Goal: Communication & Community: Participate in discussion

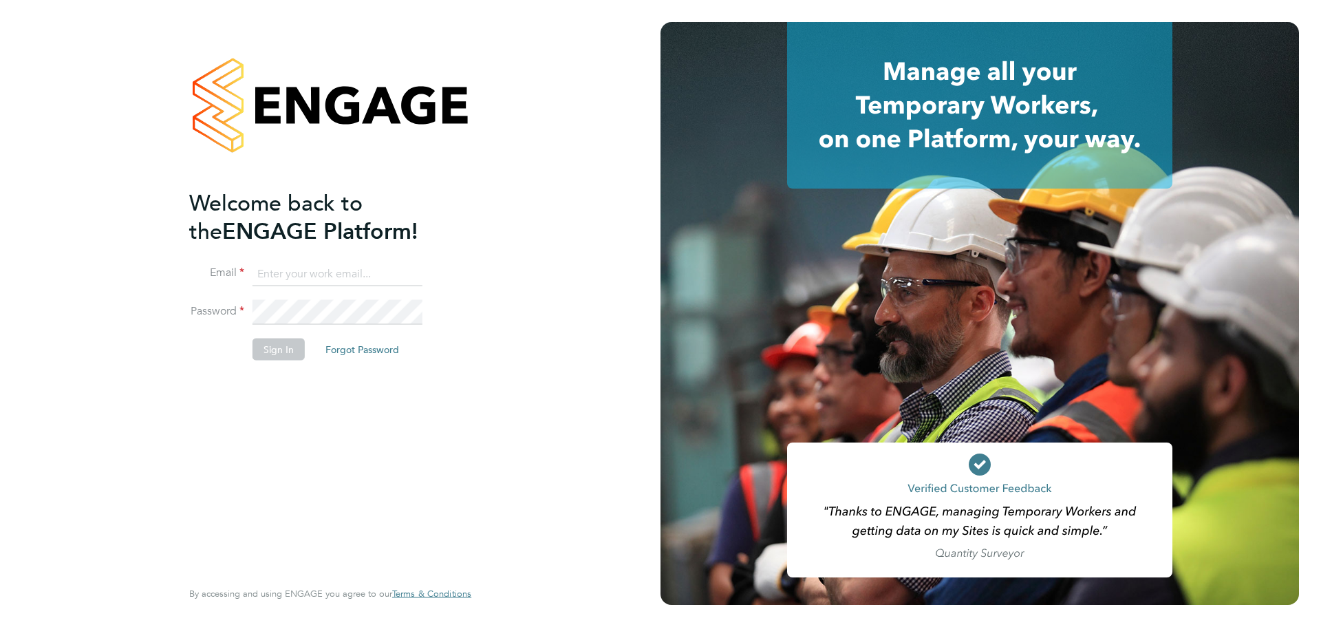
type input "[PERSON_NAME][EMAIL_ADDRESS][PERSON_NAME][DOMAIN_NAME]"
click at [290, 345] on button "Sign In" at bounding box center [279, 350] width 52 height 22
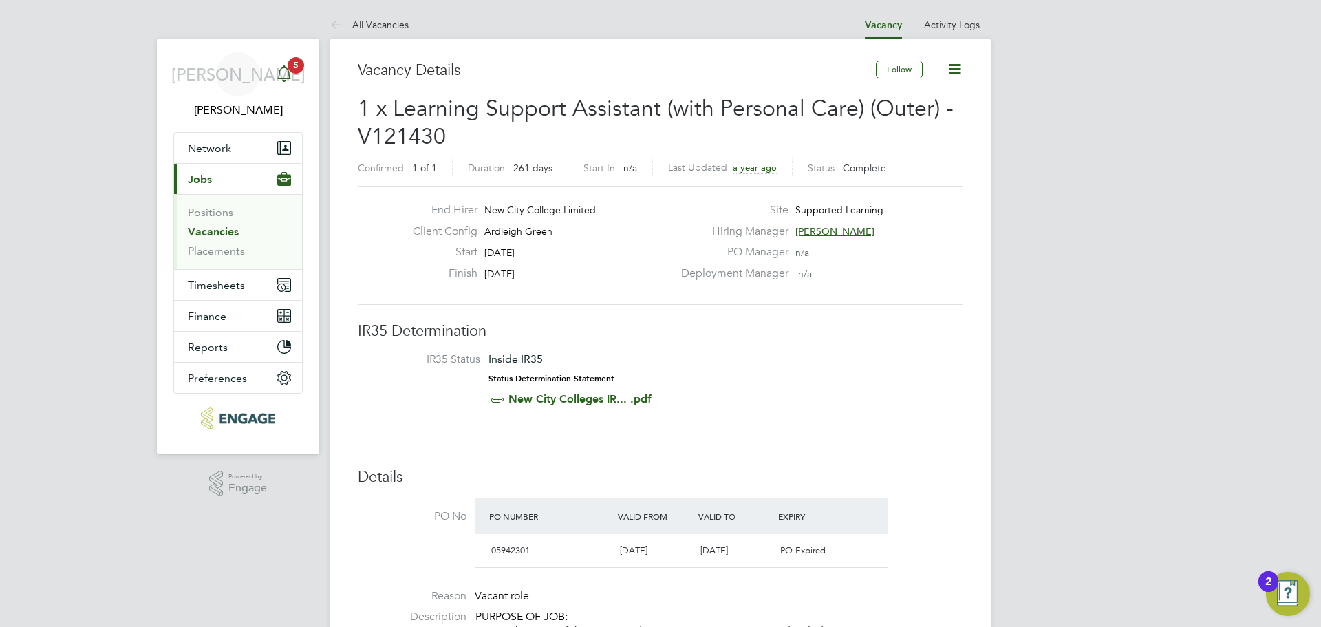
click at [286, 80] on icon "Main navigation" at bounding box center [283, 81] width 3 height 2
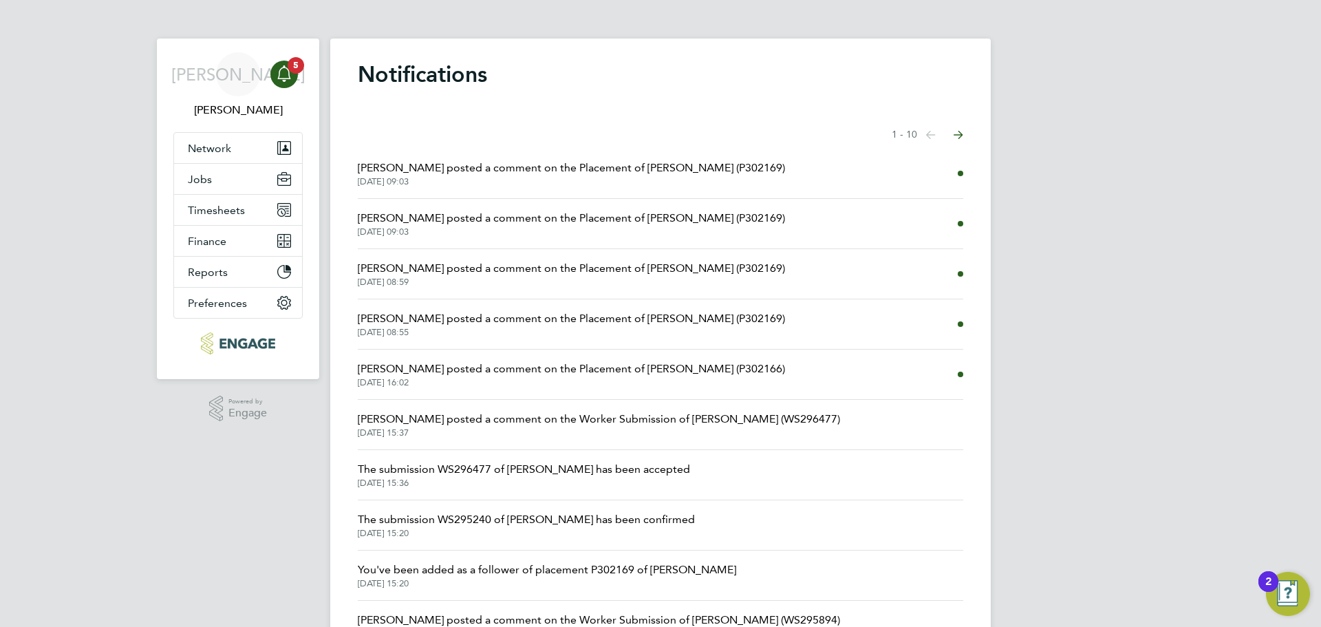
click at [676, 431] on span "[DATE] 15:37" at bounding box center [599, 432] width 482 height 11
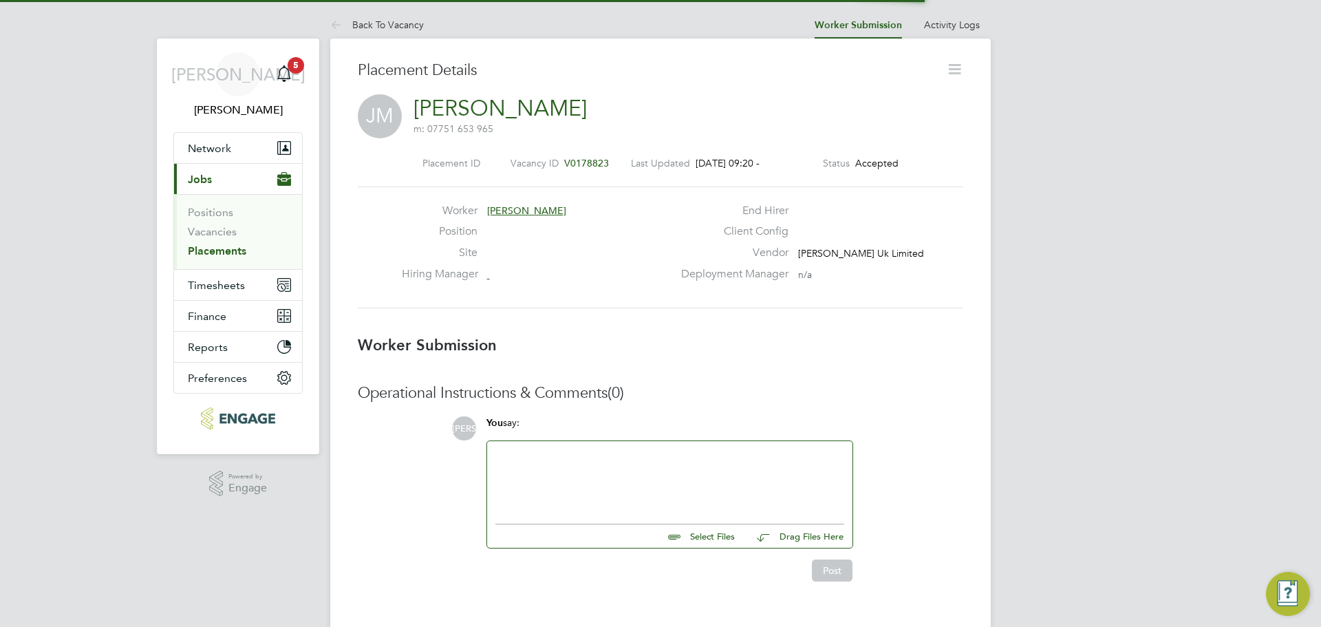
scroll to position [22, 272]
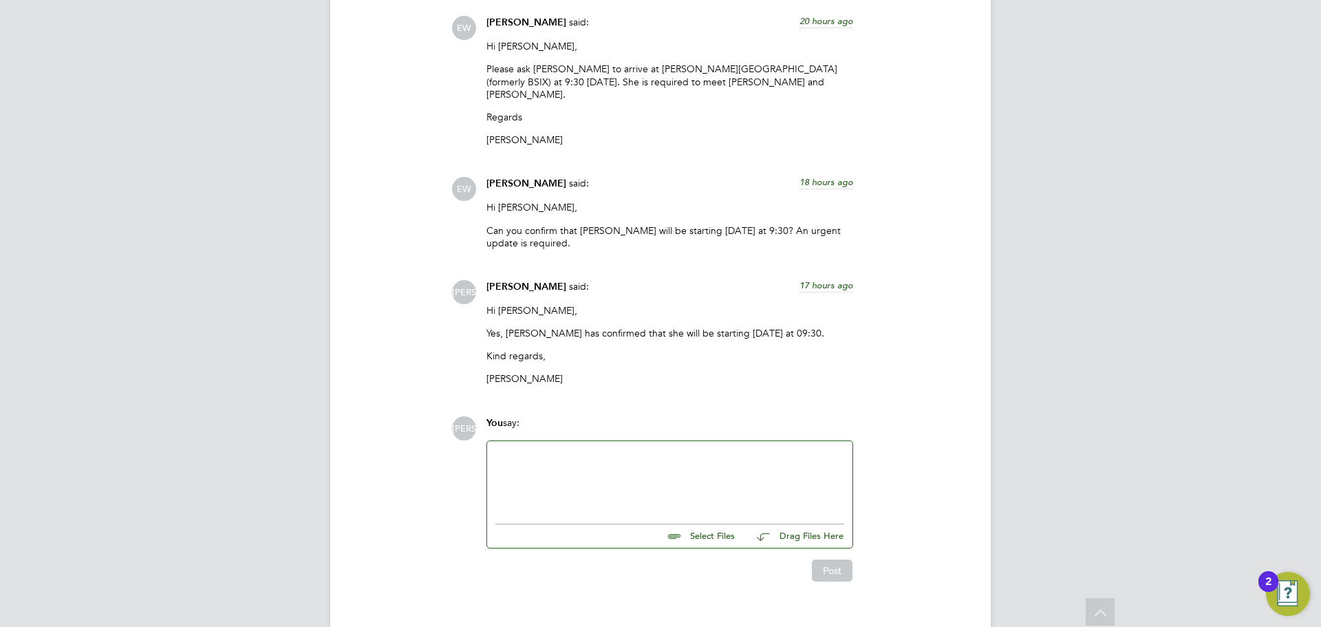
click at [599, 449] on div at bounding box center [669, 478] width 349 height 59
click at [655, 472] on div "Hi [PERSON_NAME], [PERSON_NAME] is running a little late" at bounding box center [669, 478] width 349 height 59
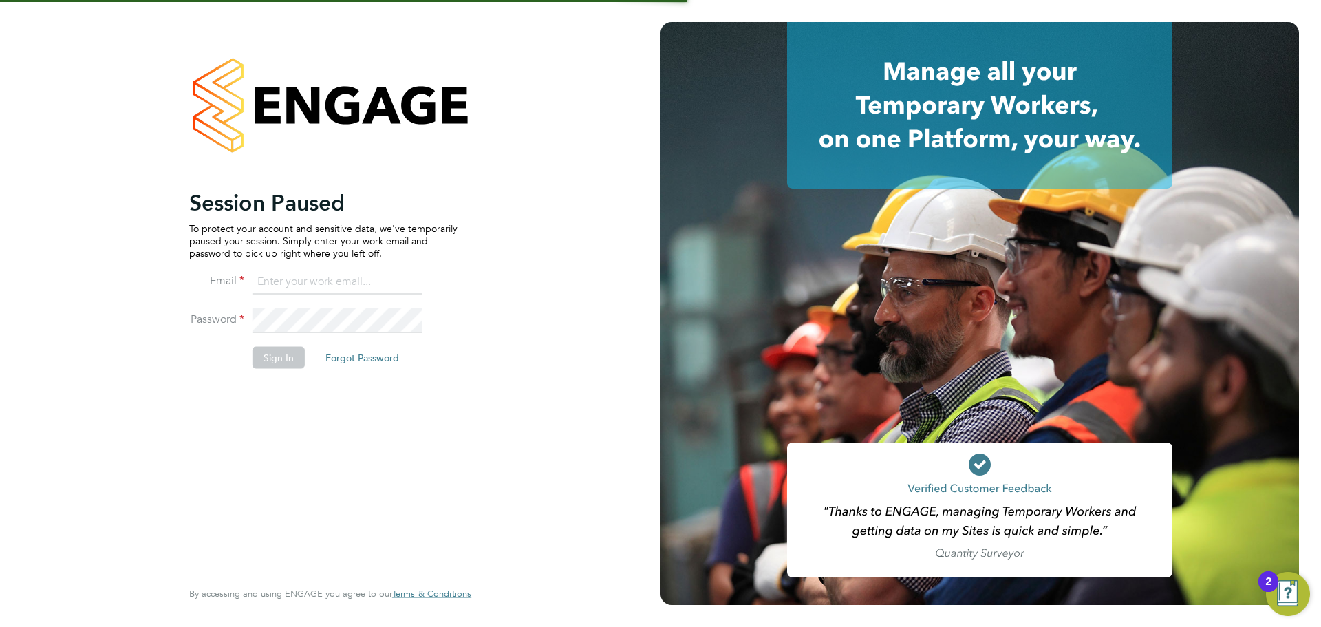
type input "[PERSON_NAME][EMAIL_ADDRESS][PERSON_NAME][DOMAIN_NAME]"
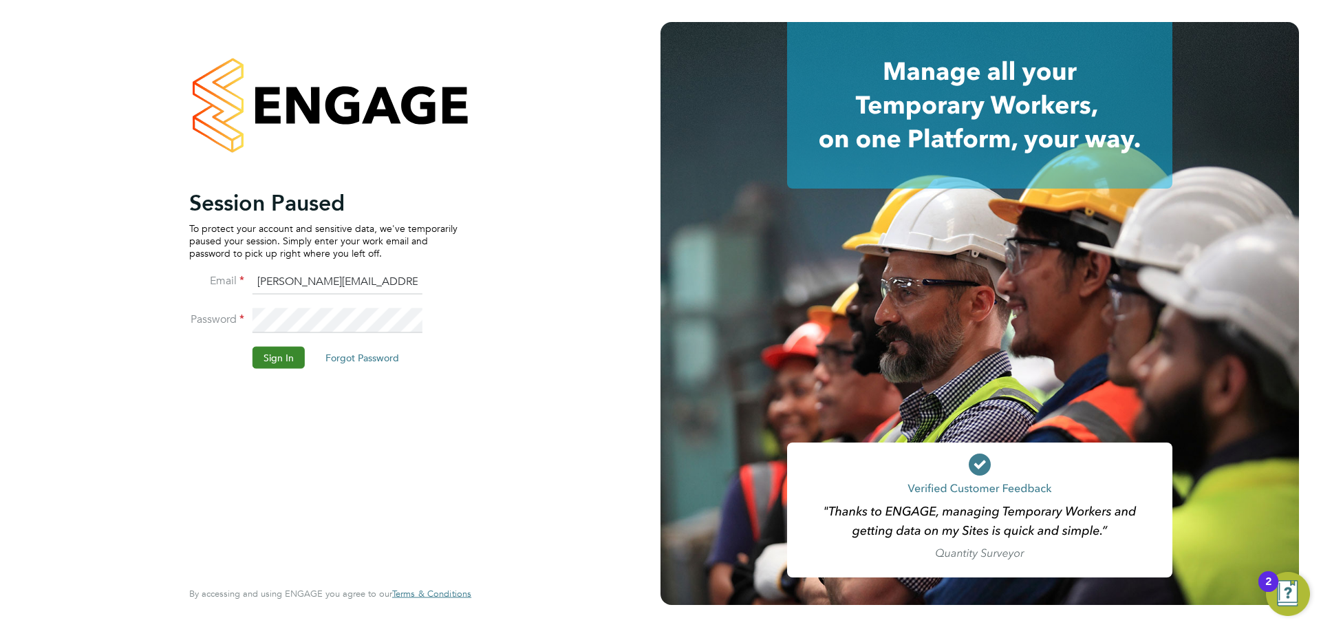
click at [287, 360] on button "Sign In" at bounding box center [279, 357] width 52 height 22
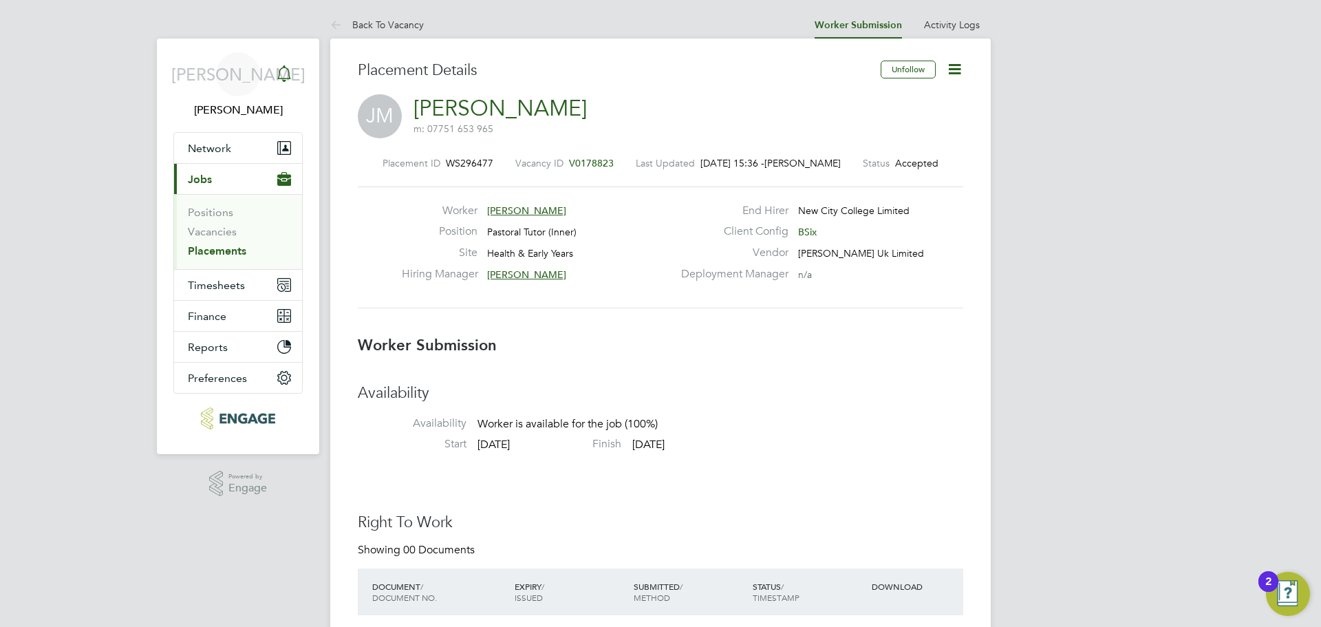
click at [275, 72] on div "Main navigation" at bounding box center [284, 75] width 28 height 28
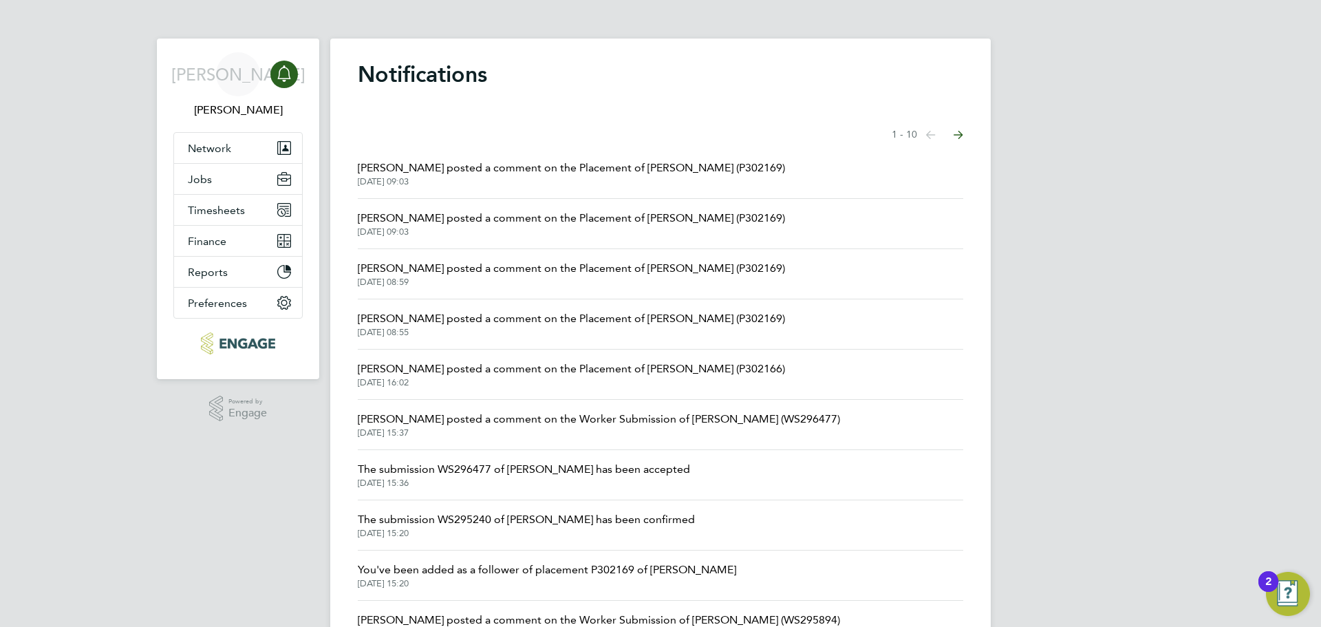
click at [649, 416] on span "[PERSON_NAME] posted a comment on the Worker Submission of [PERSON_NAME] (WS296…" at bounding box center [599, 419] width 482 height 17
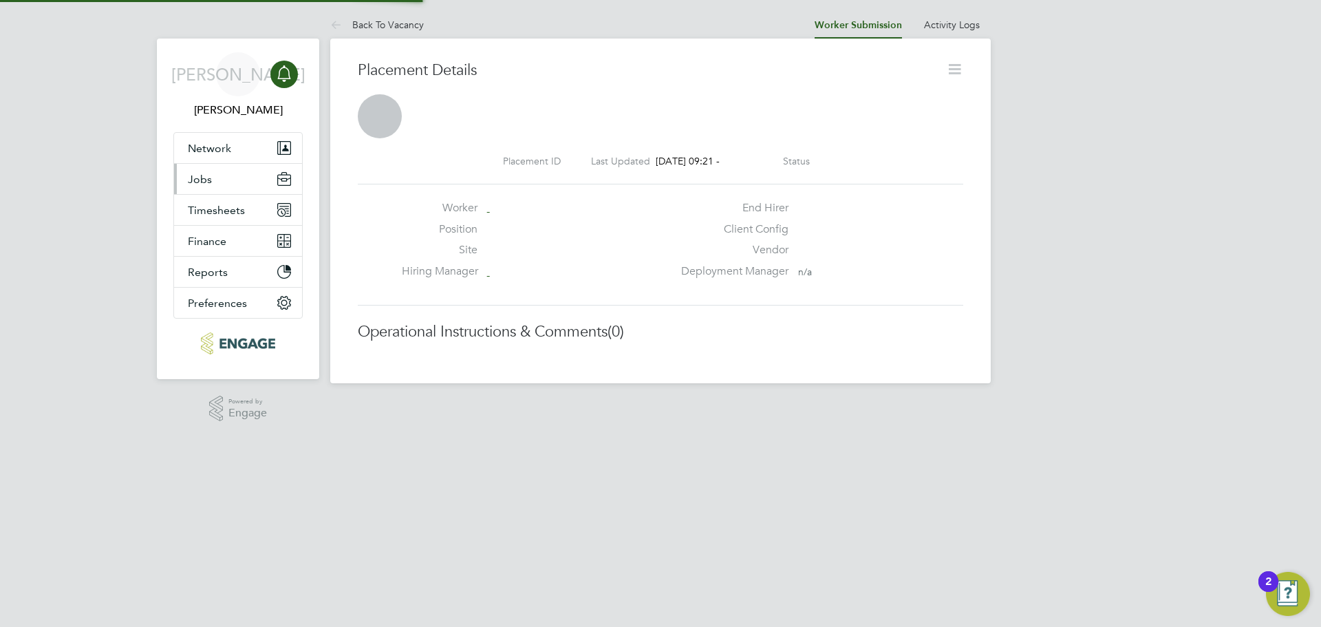
scroll to position [13, 110]
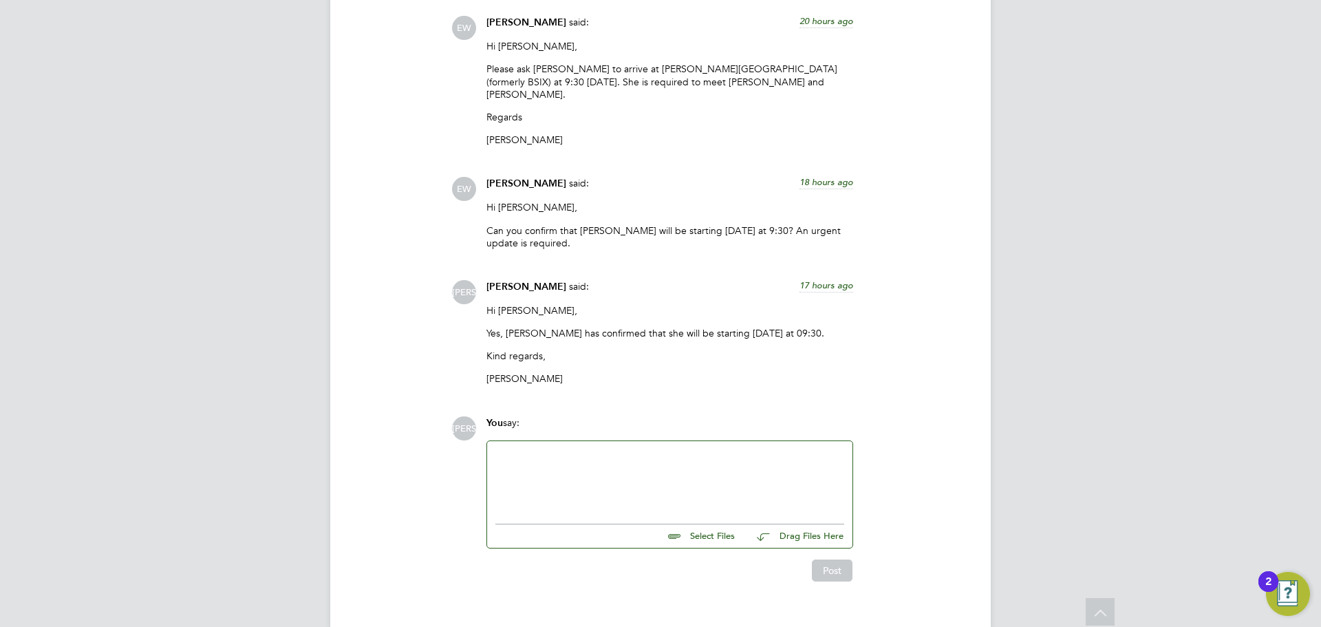
click at [580, 484] on div at bounding box center [669, 479] width 365 height 76
click at [586, 462] on div at bounding box center [669, 478] width 349 height 59
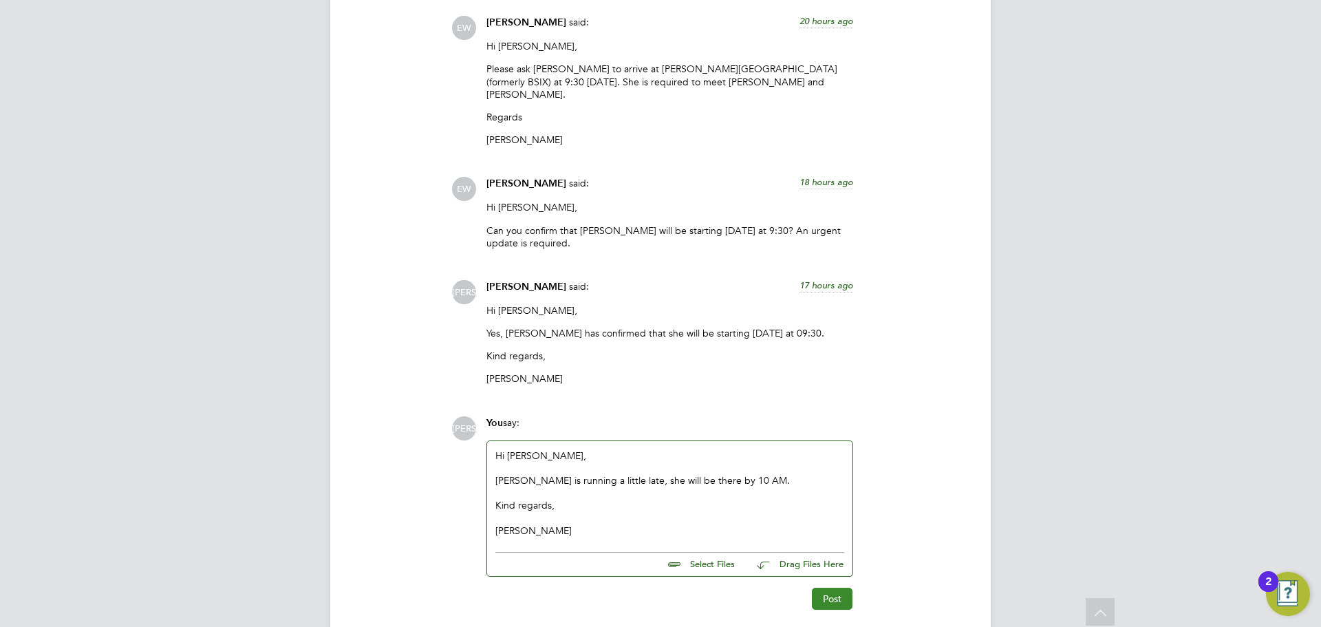
click at [842, 588] on button "Post" at bounding box center [832, 599] width 41 height 22
